Goal: Information Seeking & Learning: Learn about a topic

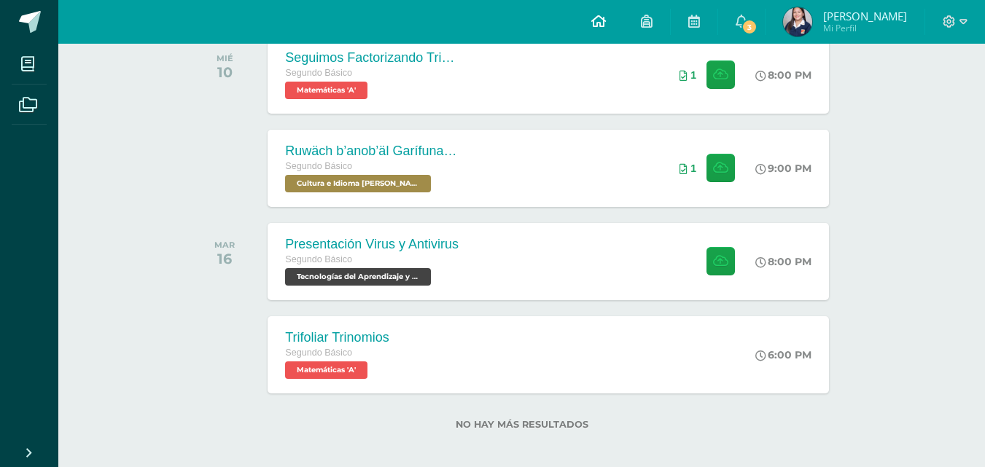
scroll to position [541, 0]
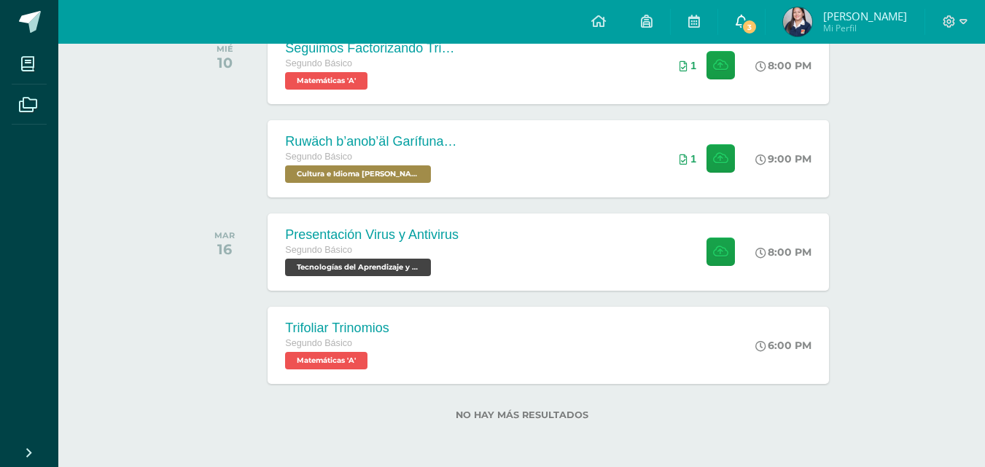
click at [745, 23] on span "3" at bounding box center [749, 27] width 16 height 16
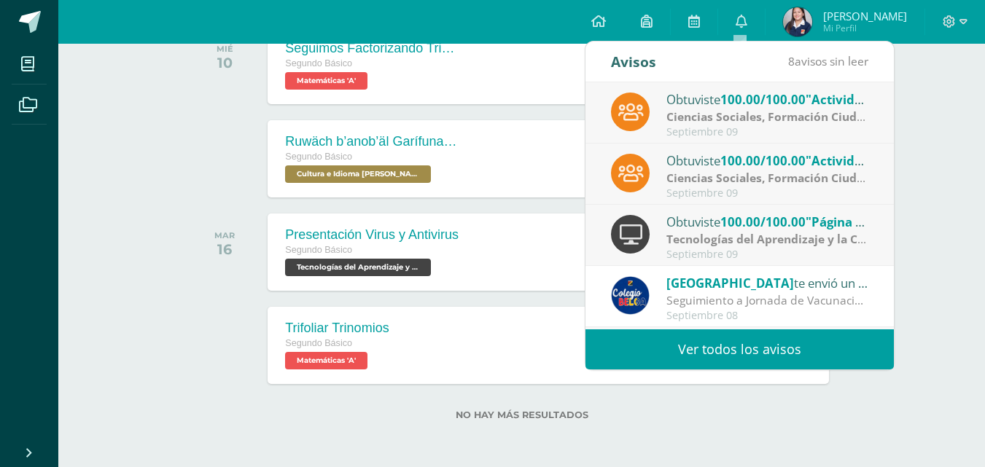
click at [778, 343] on link "Ver todos los avisos" at bounding box center [739, 350] width 308 height 40
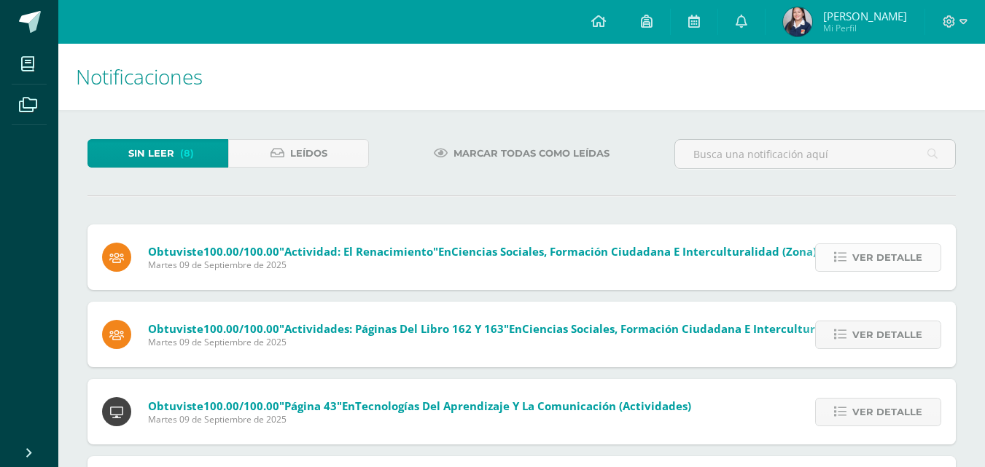
scroll to position [73, 0]
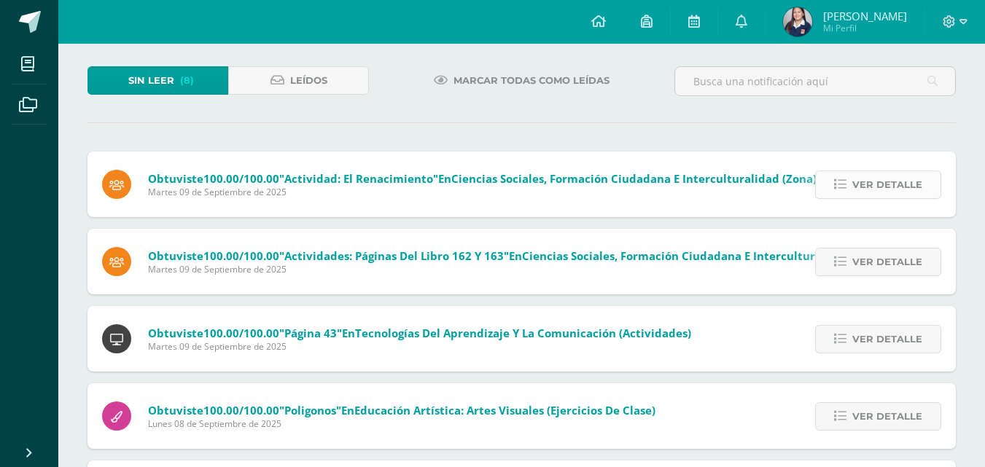
click at [856, 178] on span "Ver detalle" at bounding box center [887, 184] width 70 height 27
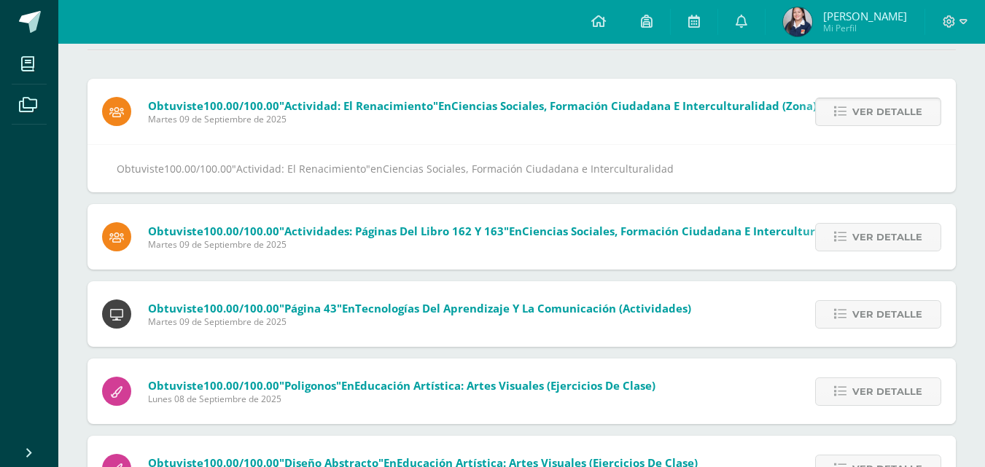
scroll to position [219, 0]
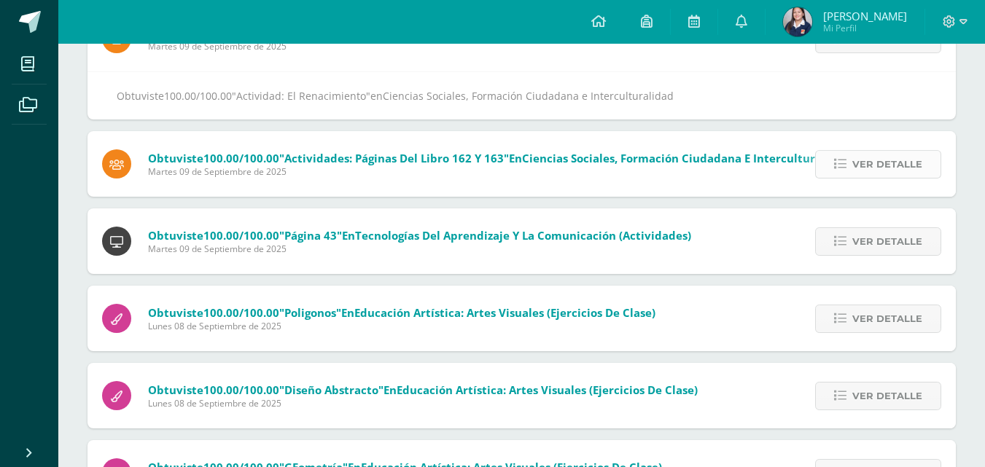
click at [854, 177] on span "Ver detalle" at bounding box center [887, 164] width 70 height 27
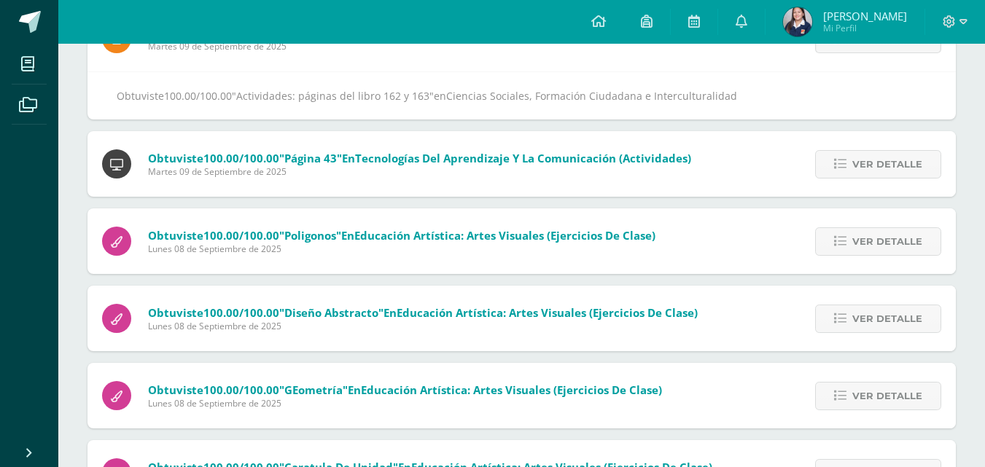
scroll to position [153, 0]
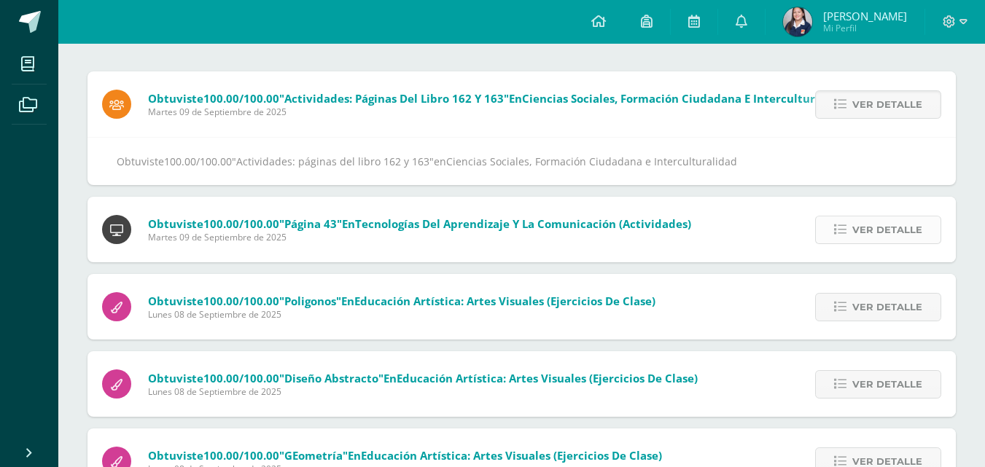
click at [868, 223] on span "Ver detalle" at bounding box center [887, 230] width 70 height 27
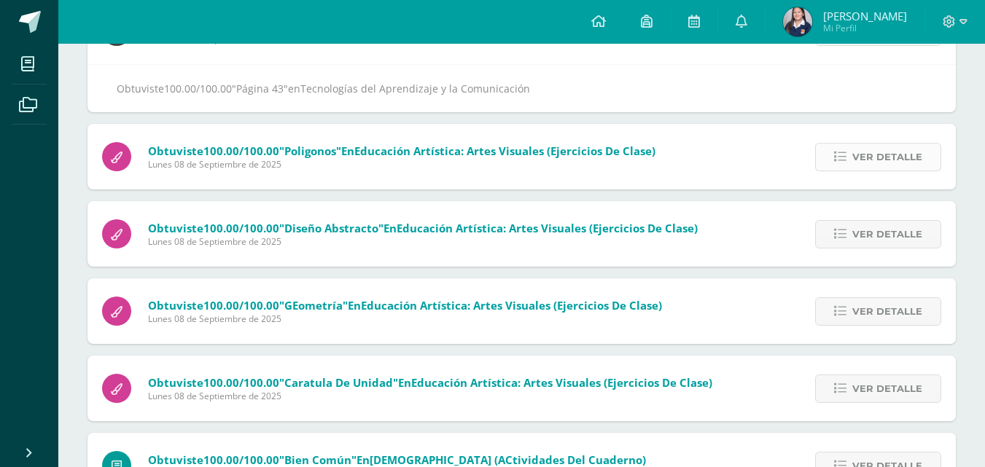
scroll to position [287, 0]
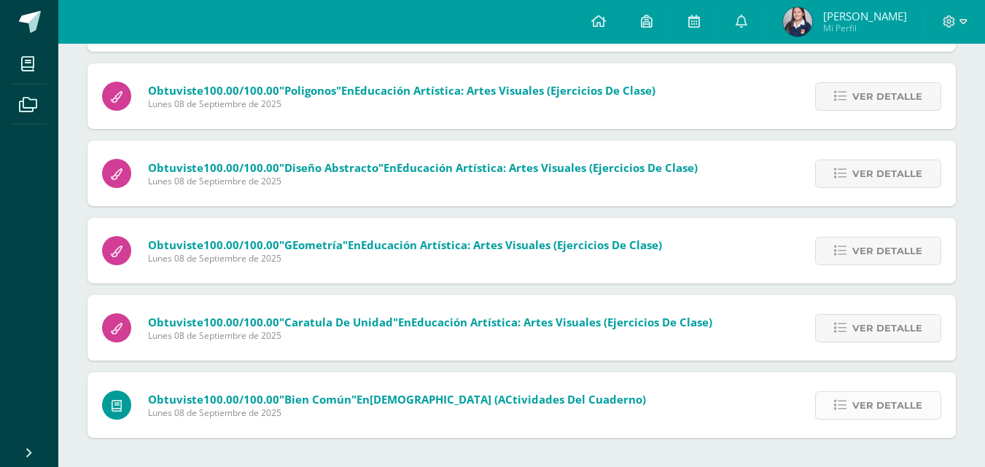
click at [872, 407] on span "Ver detalle" at bounding box center [887, 405] width 70 height 27
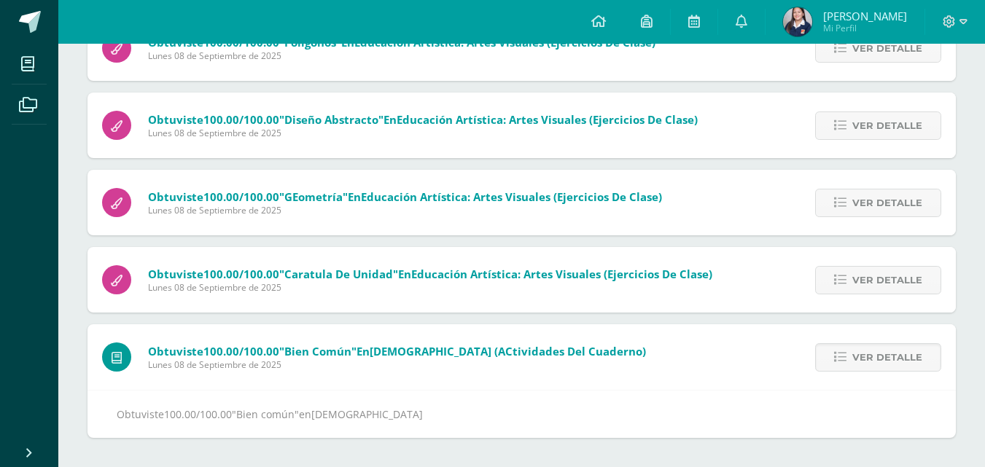
scroll to position [191, 0]
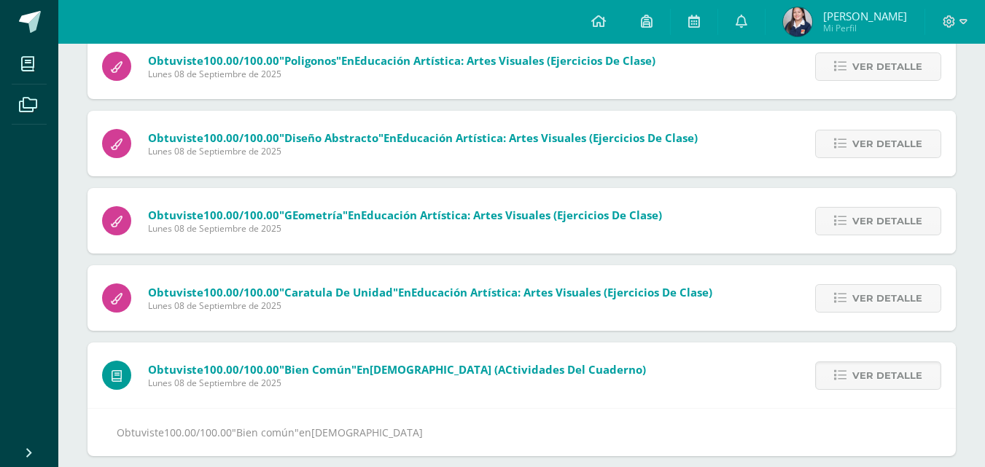
click at [861, 282] on div "Ver detalle" at bounding box center [874, 298] width 163 height 66
drag, startPoint x: 859, startPoint y: 217, endPoint x: 854, endPoint y: 222, distance: 7.8
click at [859, 216] on span "Ver detalle" at bounding box center [887, 221] width 70 height 27
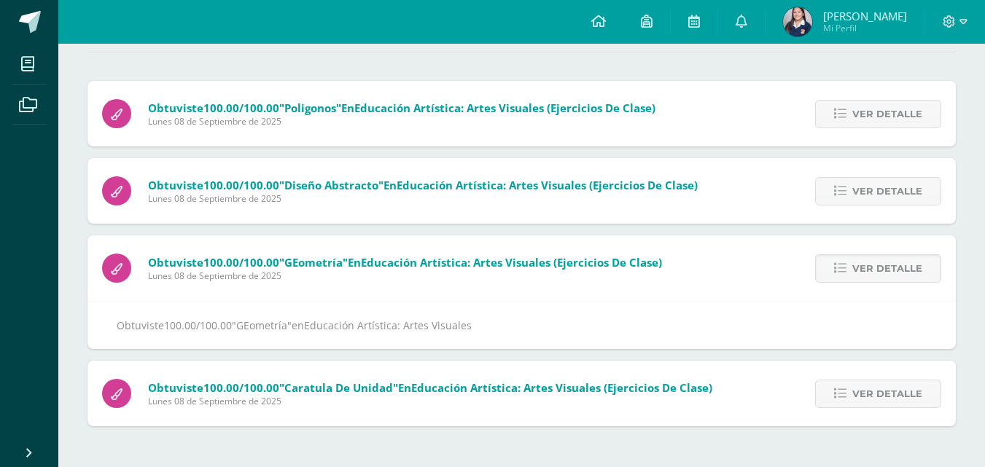
scroll to position [132, 0]
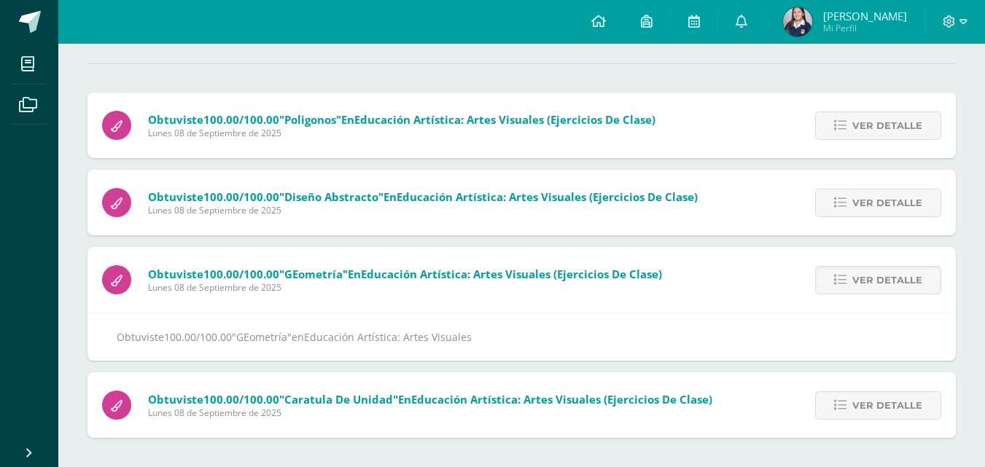
click at [844, 216] on link "Ver detalle" at bounding box center [878, 203] width 126 height 28
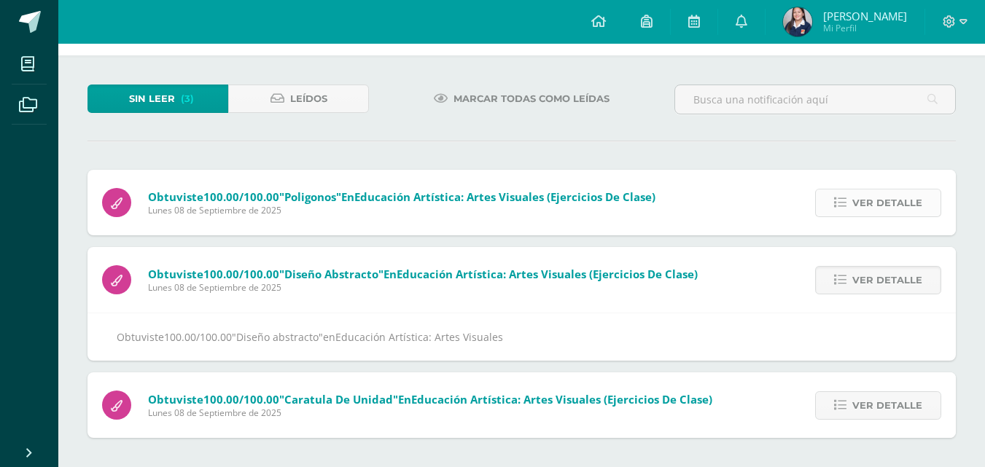
click at [852, 209] on link "Ver detalle" at bounding box center [878, 203] width 126 height 28
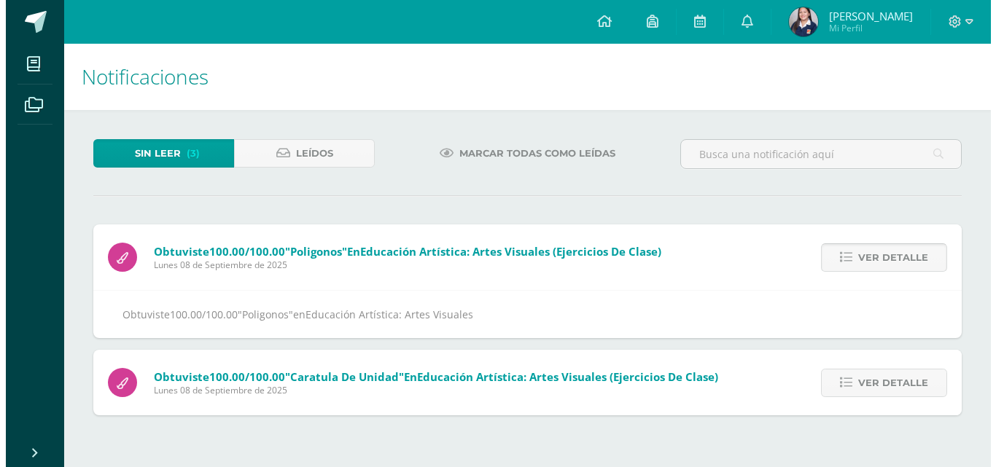
scroll to position [0, 0]
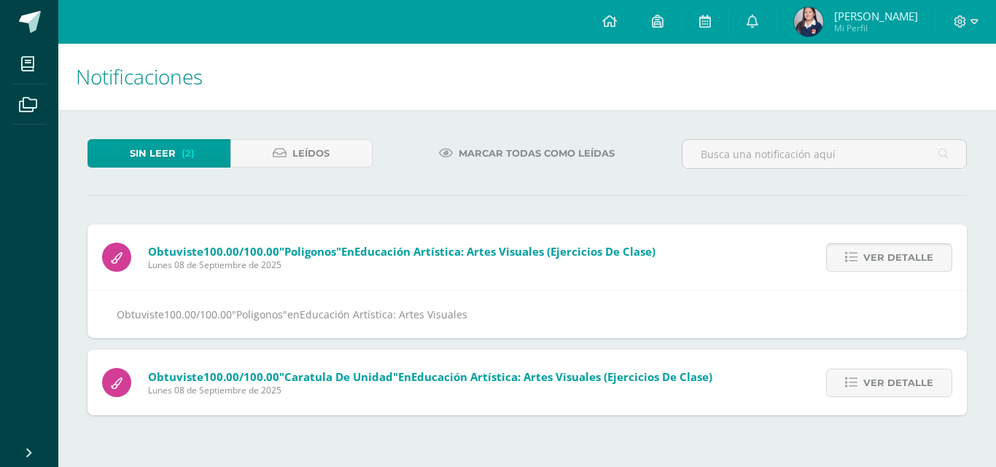
click at [857, 254] on icon at bounding box center [851, 258] width 12 height 12
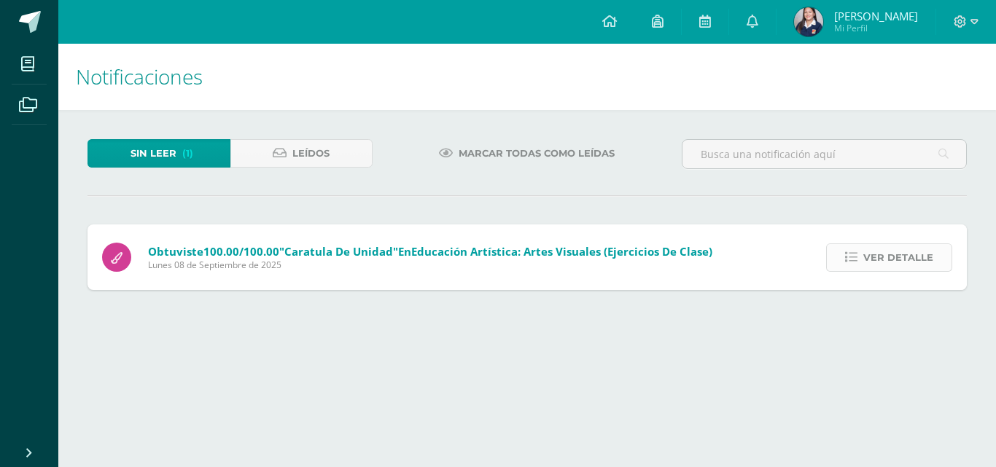
click at [872, 258] on span "Ver detalle" at bounding box center [898, 257] width 70 height 27
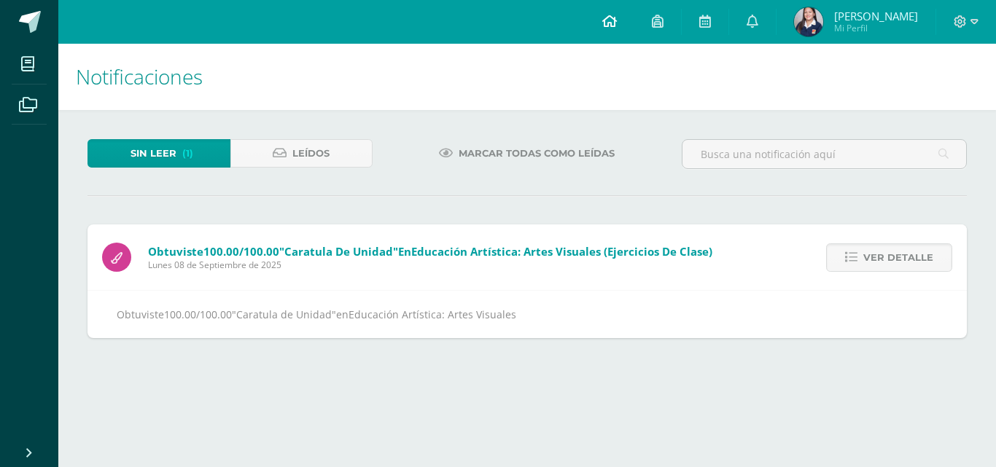
click at [610, 27] on icon at bounding box center [609, 21] width 15 height 13
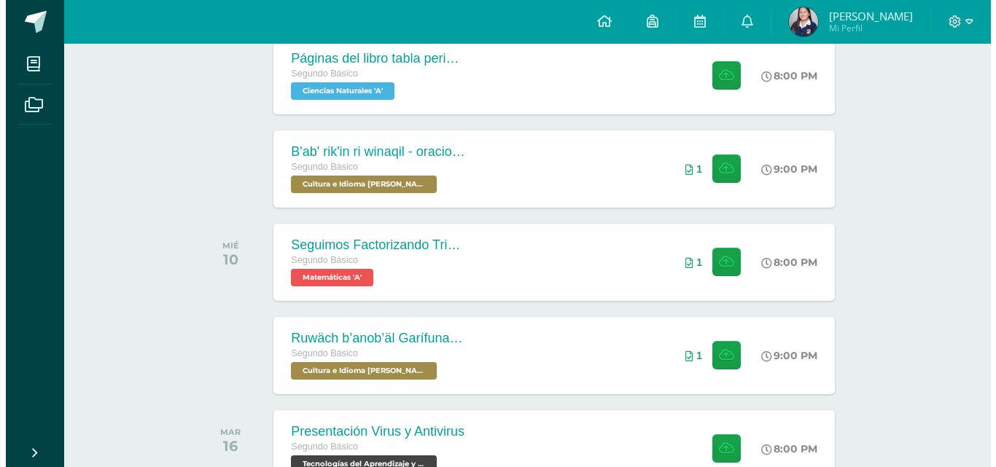
scroll to position [292, 0]
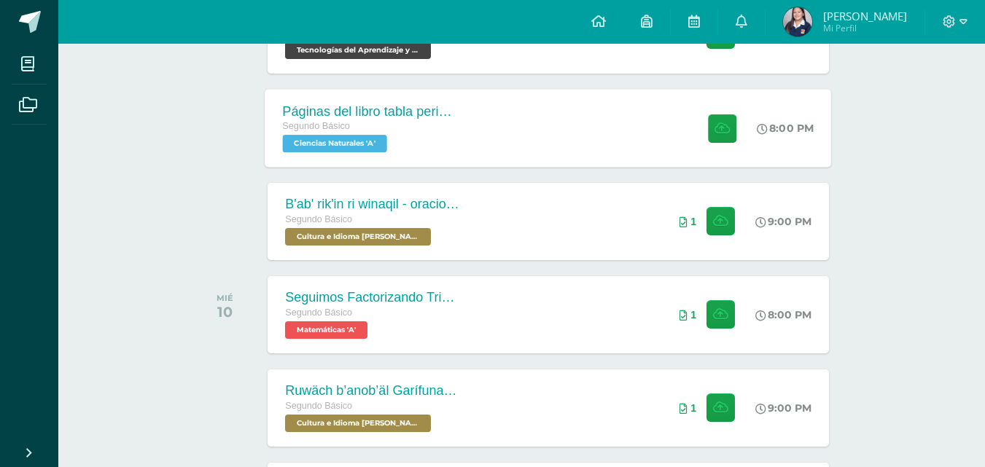
click at [404, 98] on div "Páginas del libro tabla periódica Segundo Básico Ciencias Naturales 'A'" at bounding box center [371, 128] width 212 height 78
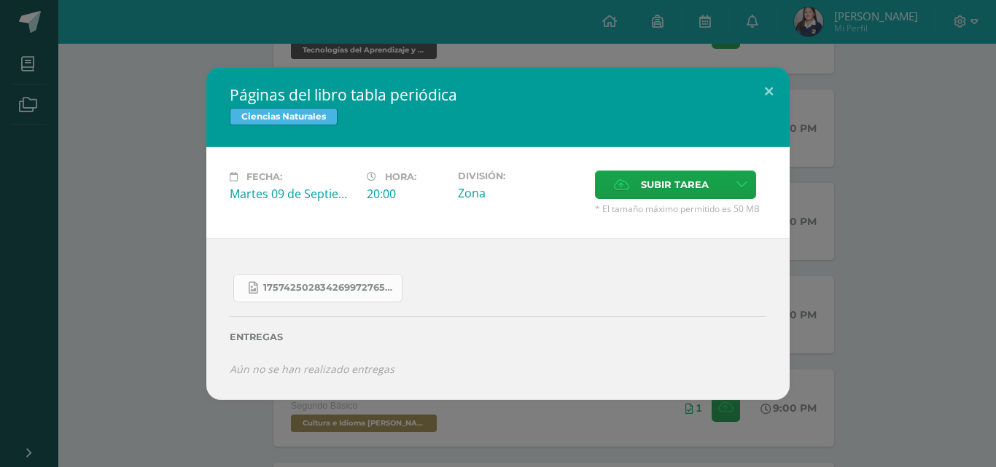
click at [388, 285] on span "17574250283426997276571490175841.jpg" at bounding box center [328, 288] width 131 height 12
